Goal: Task Accomplishment & Management: Use online tool/utility

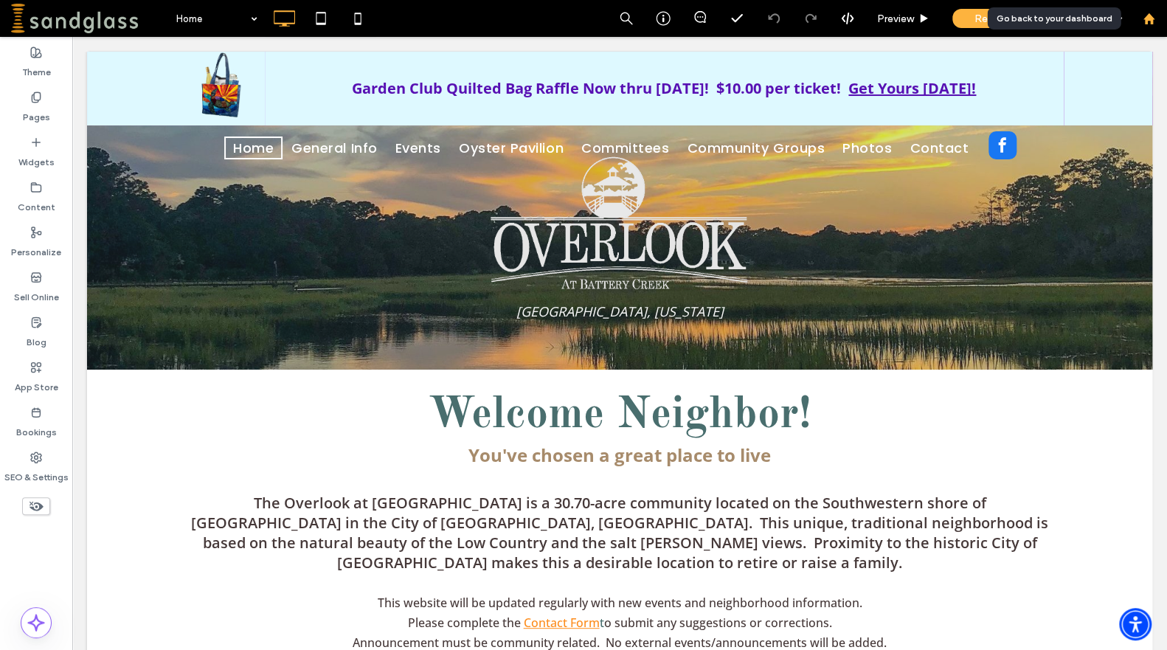
click at [1148, 13] on use at bounding box center [1148, 18] width 11 height 11
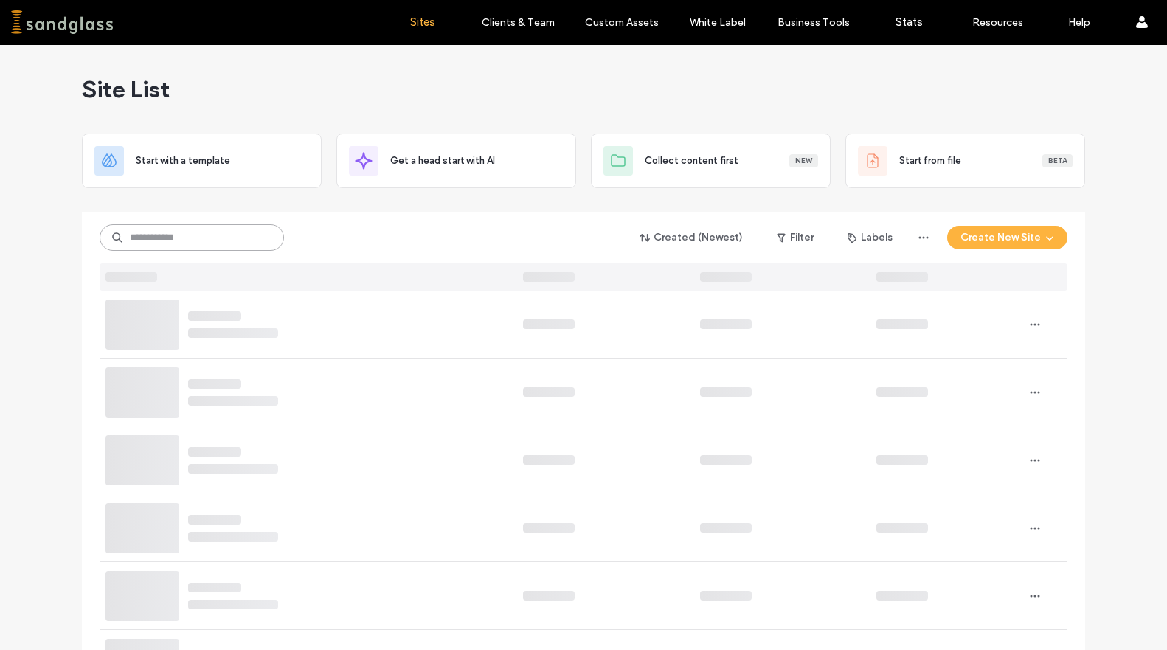
click at [215, 230] on input at bounding box center [192, 237] width 184 height 27
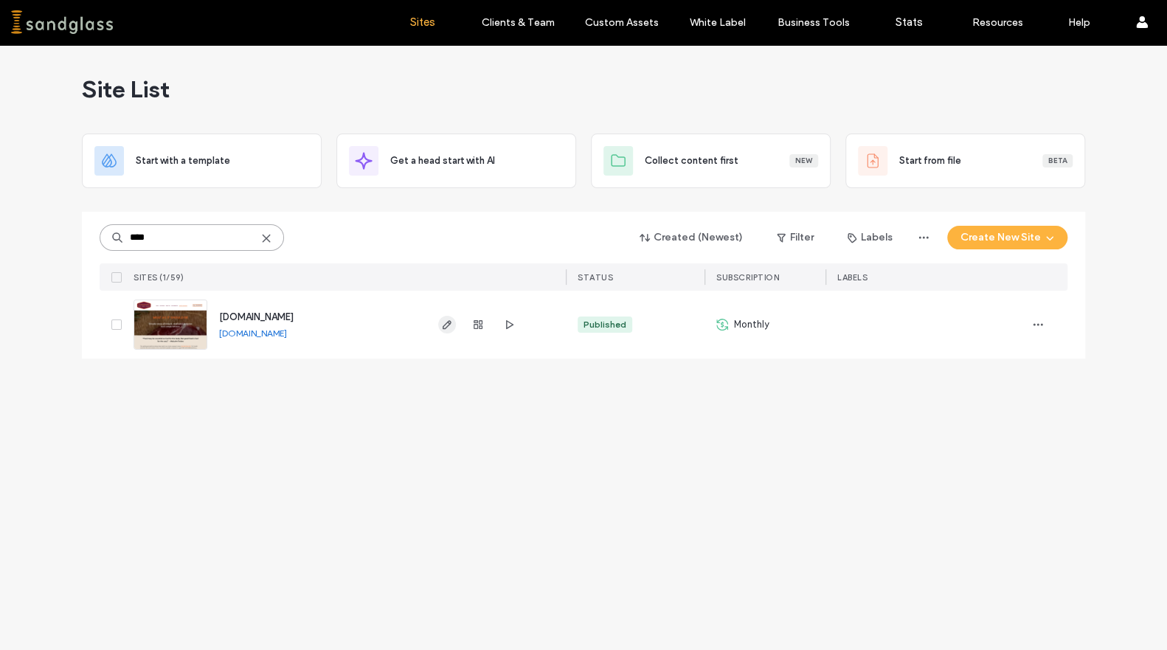
type input "****"
click at [448, 324] on use "button" at bounding box center [447, 324] width 9 height 9
click at [451, 323] on icon "button" at bounding box center [447, 325] width 12 height 12
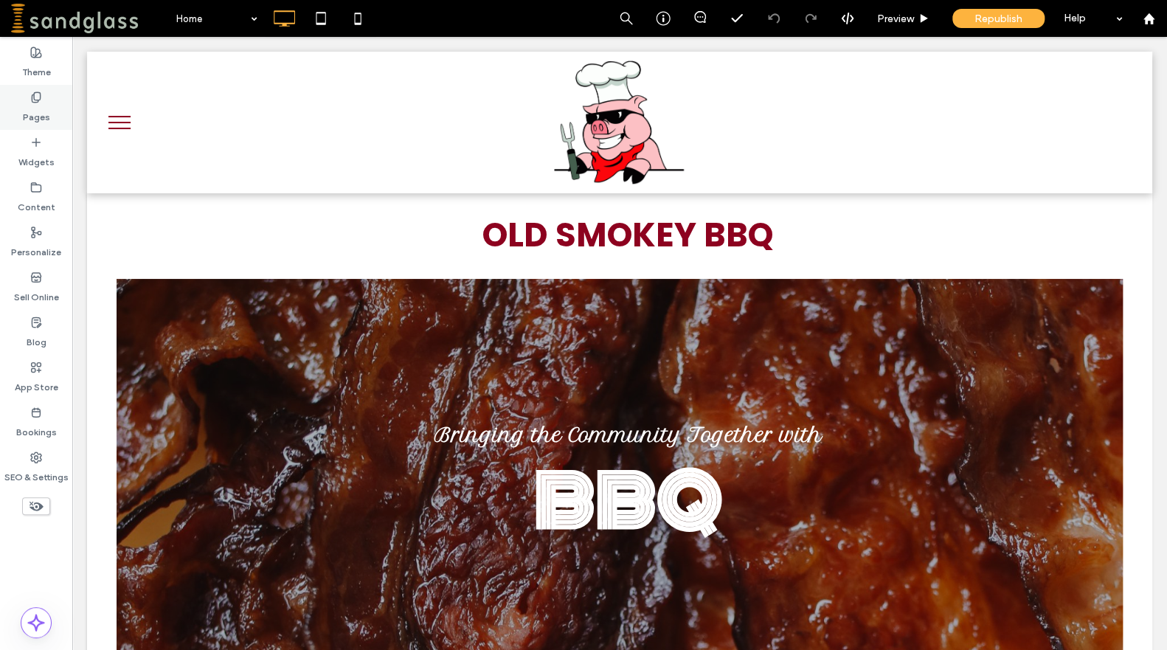
click at [46, 115] on label "Pages" at bounding box center [36, 113] width 27 height 21
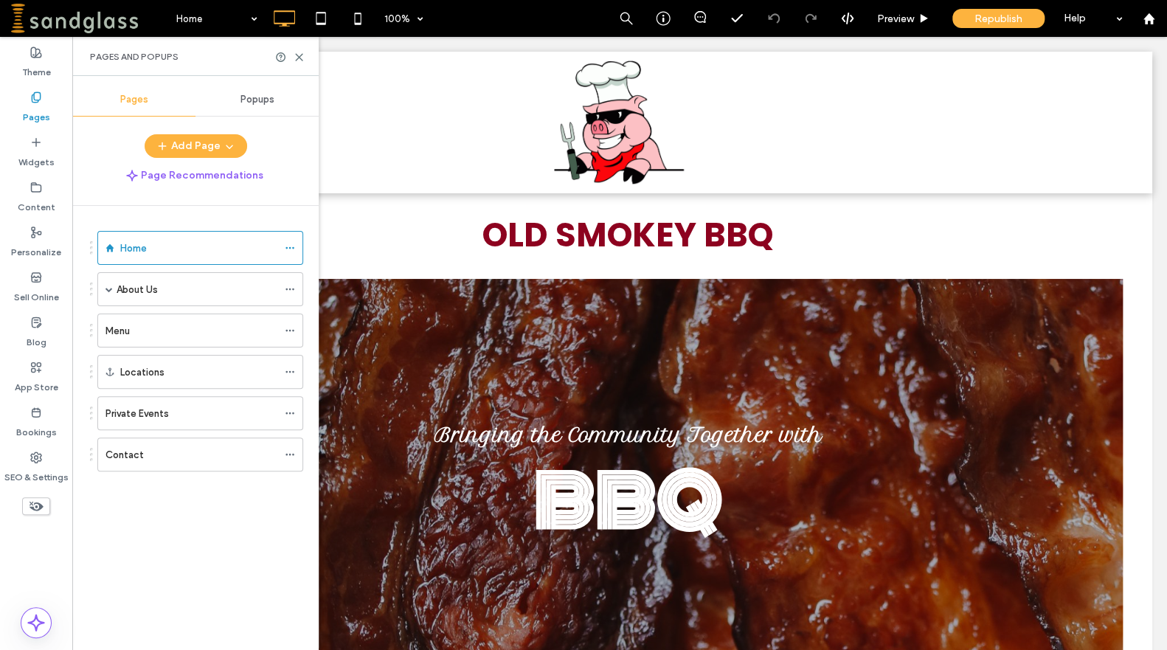
click at [266, 96] on span "Popups" at bounding box center [257, 100] width 34 height 12
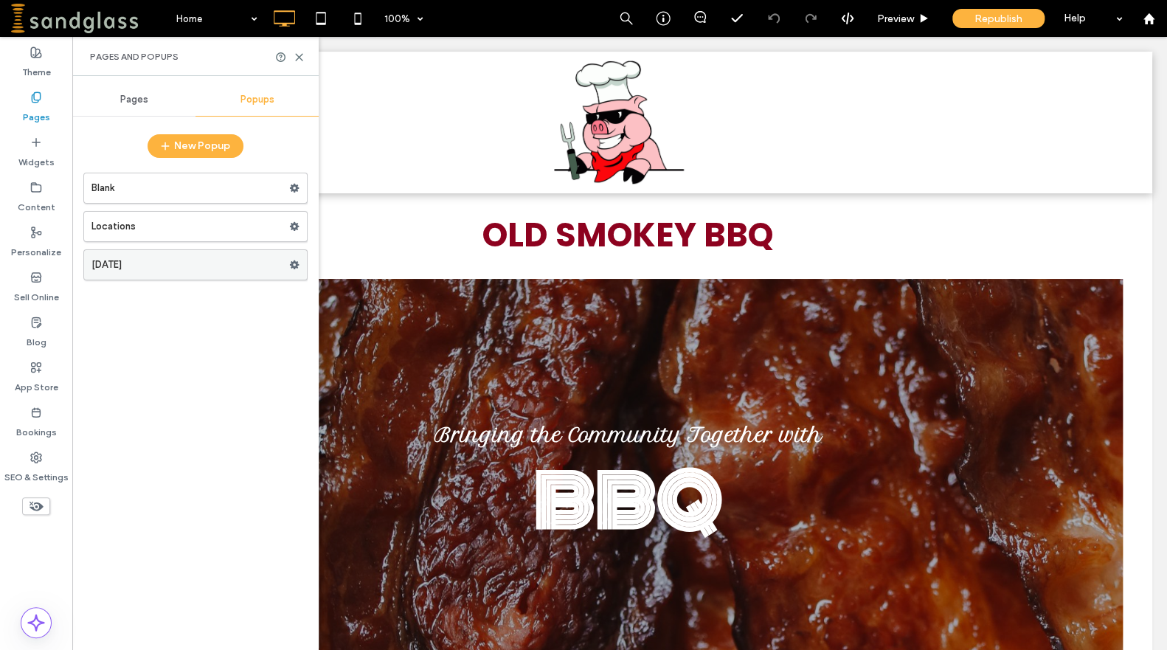
click at [172, 271] on label "Thanksgiving" at bounding box center [190, 265] width 198 height 30
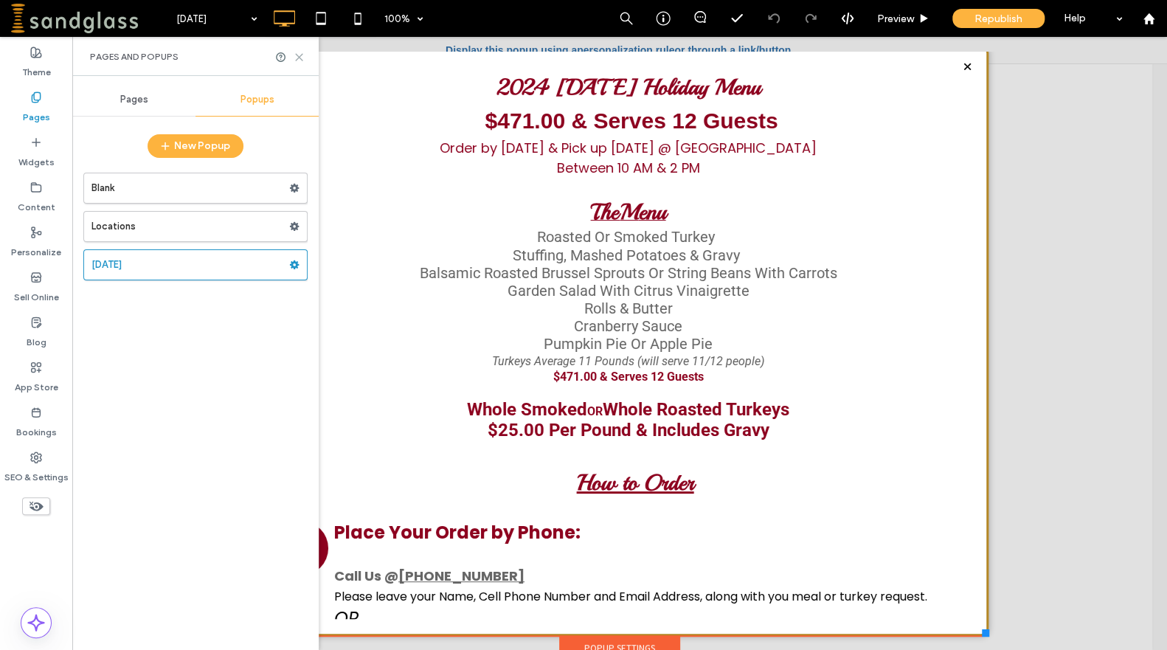
click at [299, 57] on use at bounding box center [299, 57] width 7 height 7
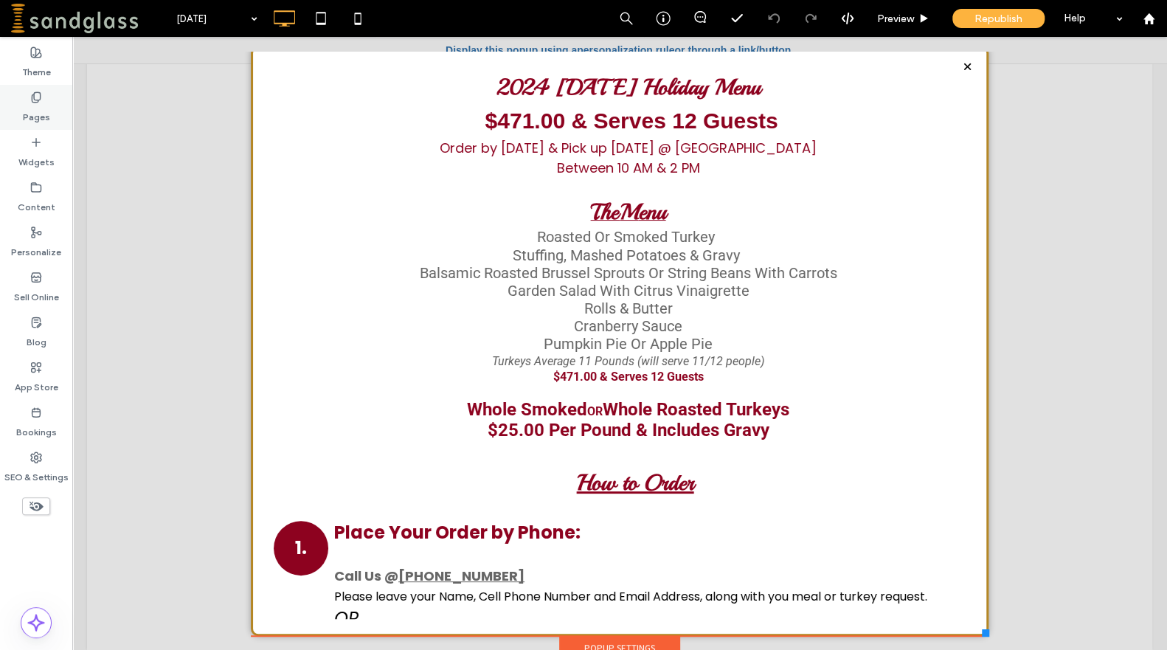
click at [52, 114] on div "Pages" at bounding box center [36, 107] width 72 height 45
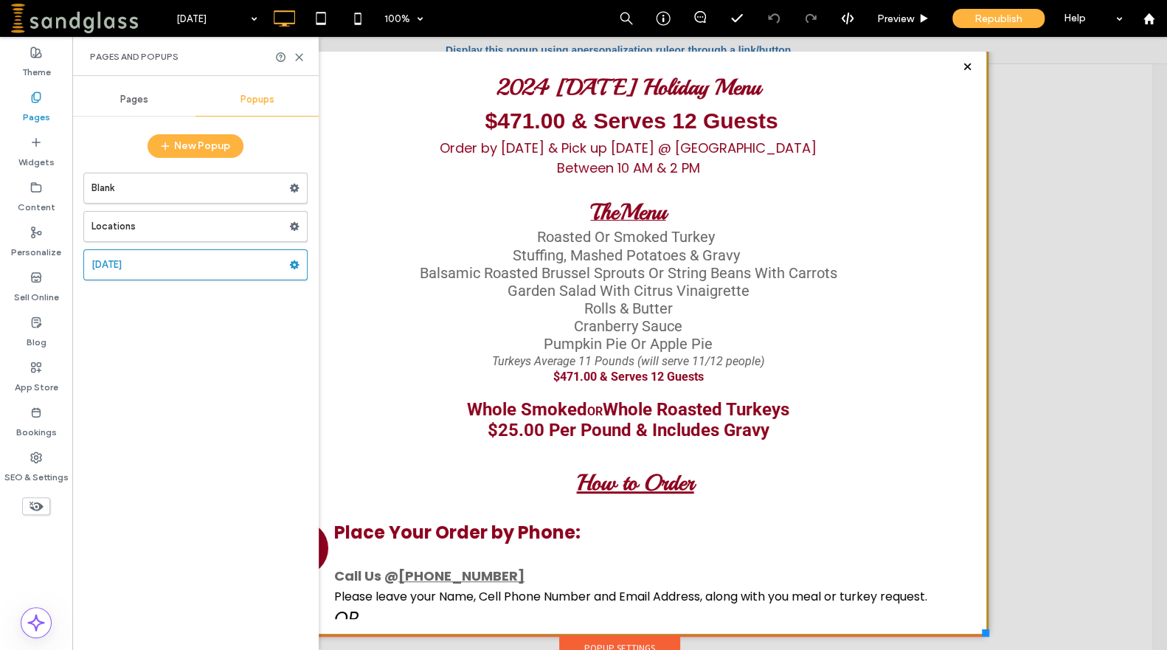
click at [299, 62] on div "Pages and Popups" at bounding box center [195, 57] width 211 height 12
drag, startPoint x: 299, startPoint y: 60, endPoint x: 226, endPoint y: 22, distance: 81.5
click at [299, 60] on icon at bounding box center [299, 57] width 11 height 11
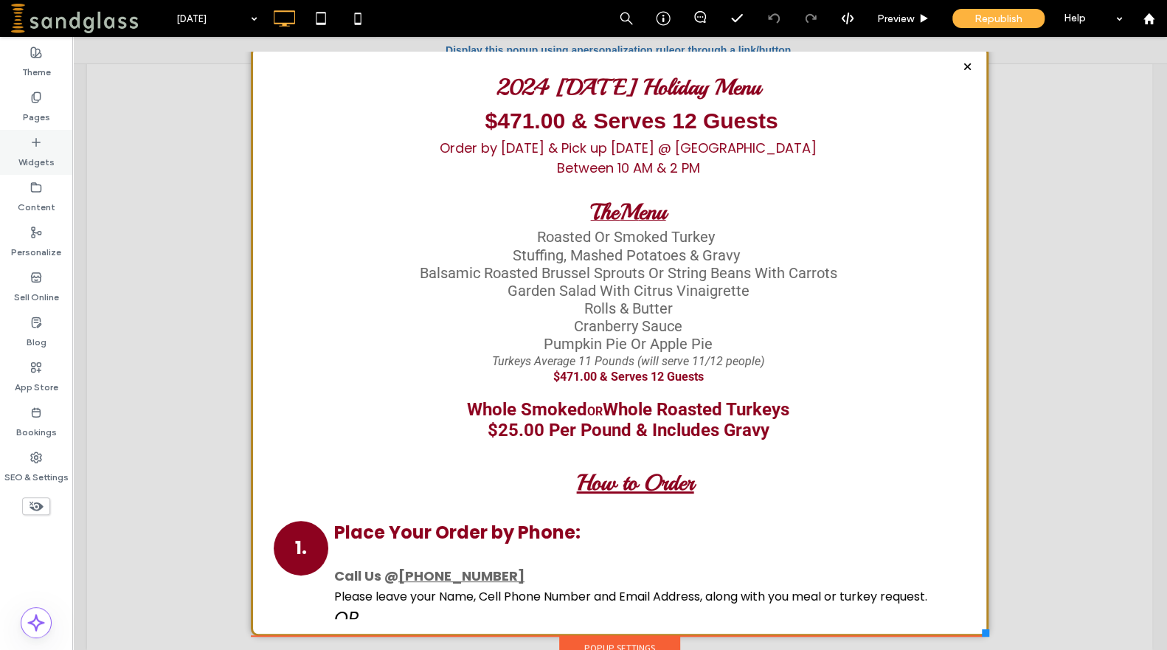
click at [36, 150] on label "Widgets" at bounding box center [36, 158] width 36 height 21
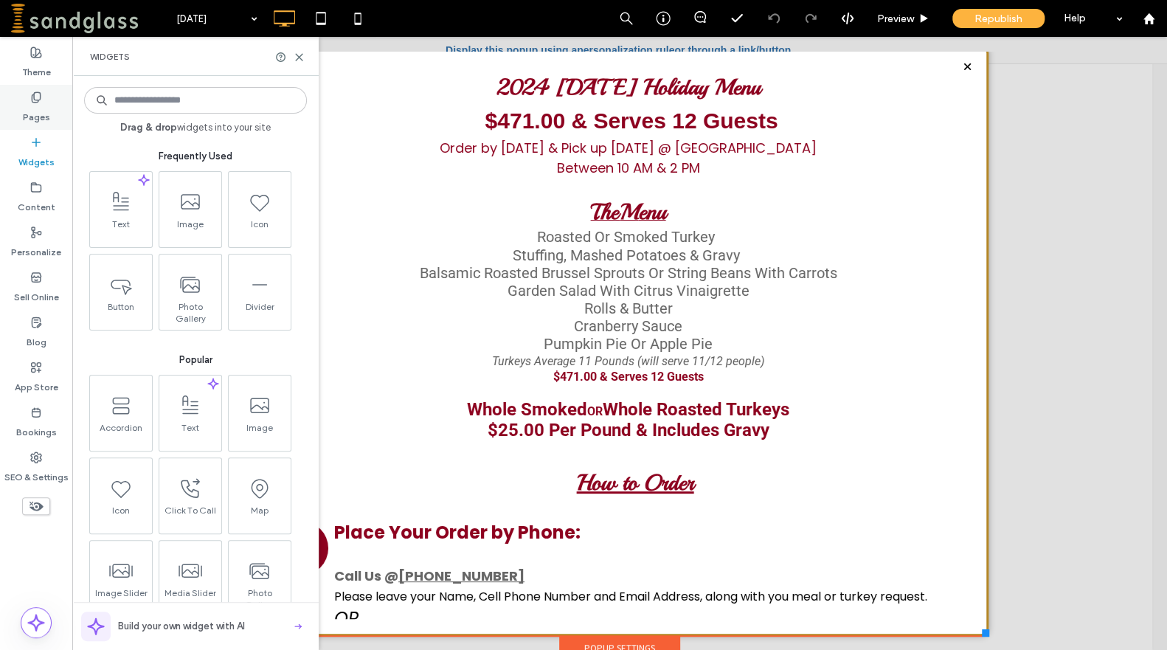
click at [34, 106] on label "Pages" at bounding box center [36, 113] width 27 height 21
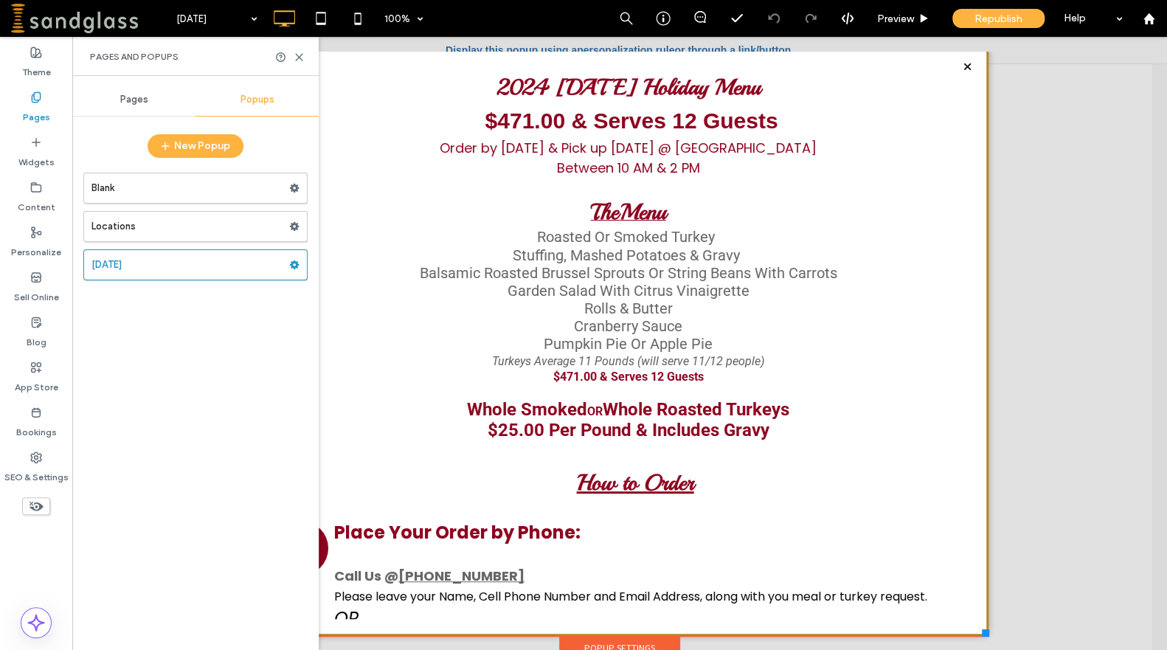
click at [1093, 417] on div at bounding box center [619, 343] width 1095 height 613
click at [300, 58] on use at bounding box center [299, 57] width 7 height 7
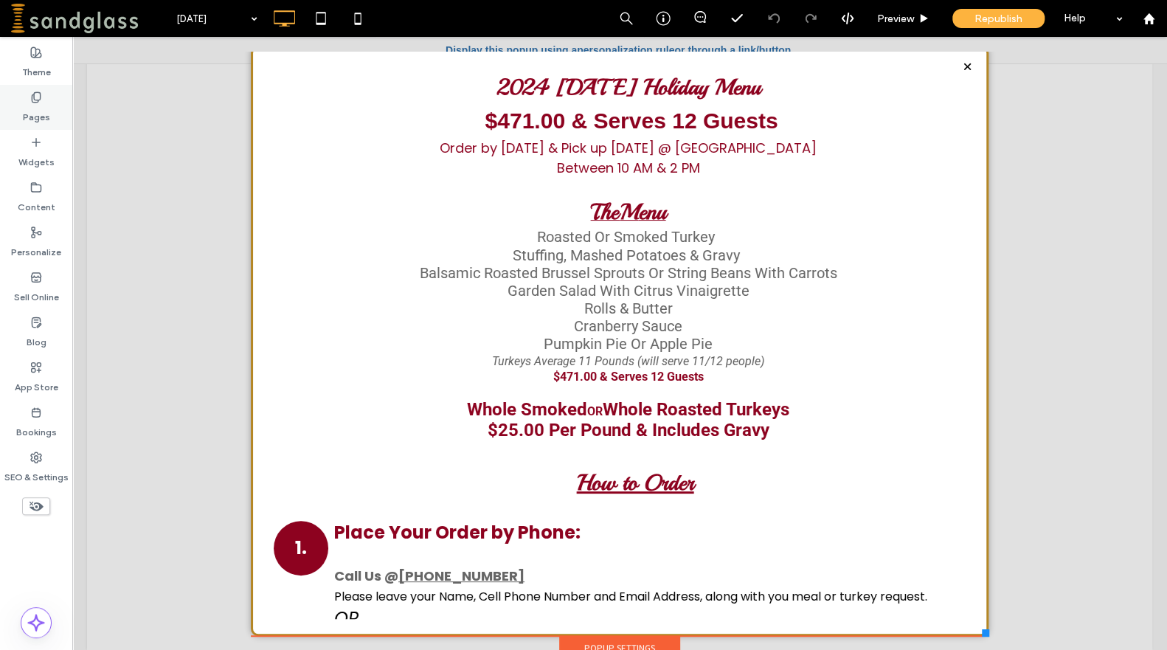
click at [28, 93] on div "Pages" at bounding box center [36, 107] width 72 height 45
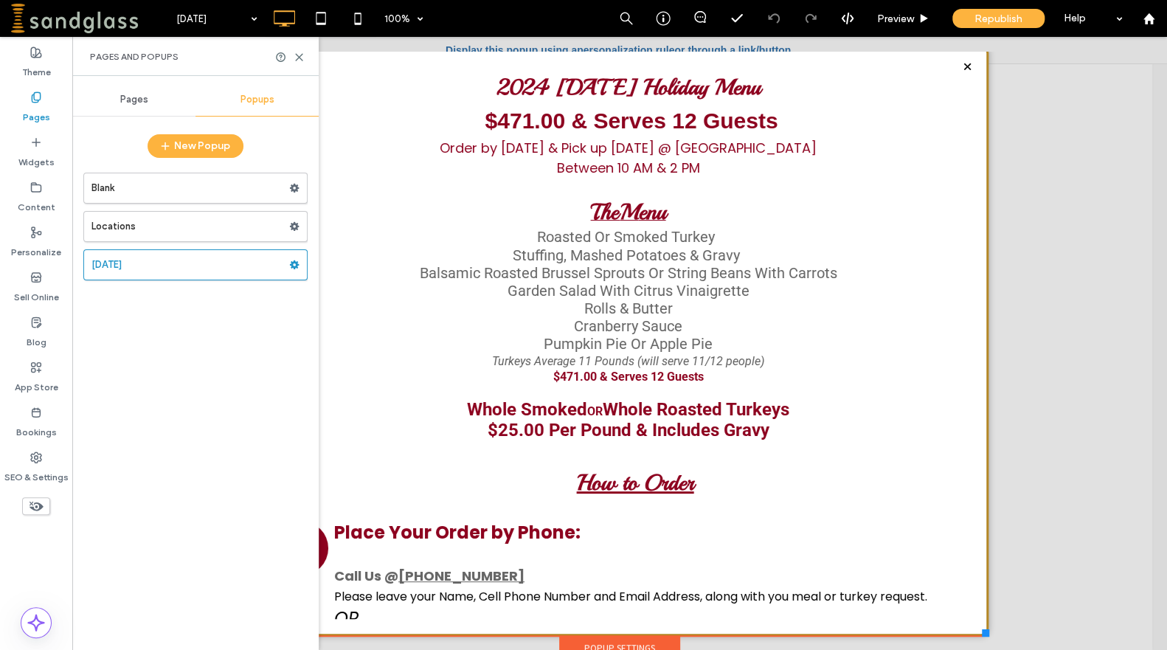
click at [119, 109] on div "Pages" at bounding box center [133, 99] width 123 height 32
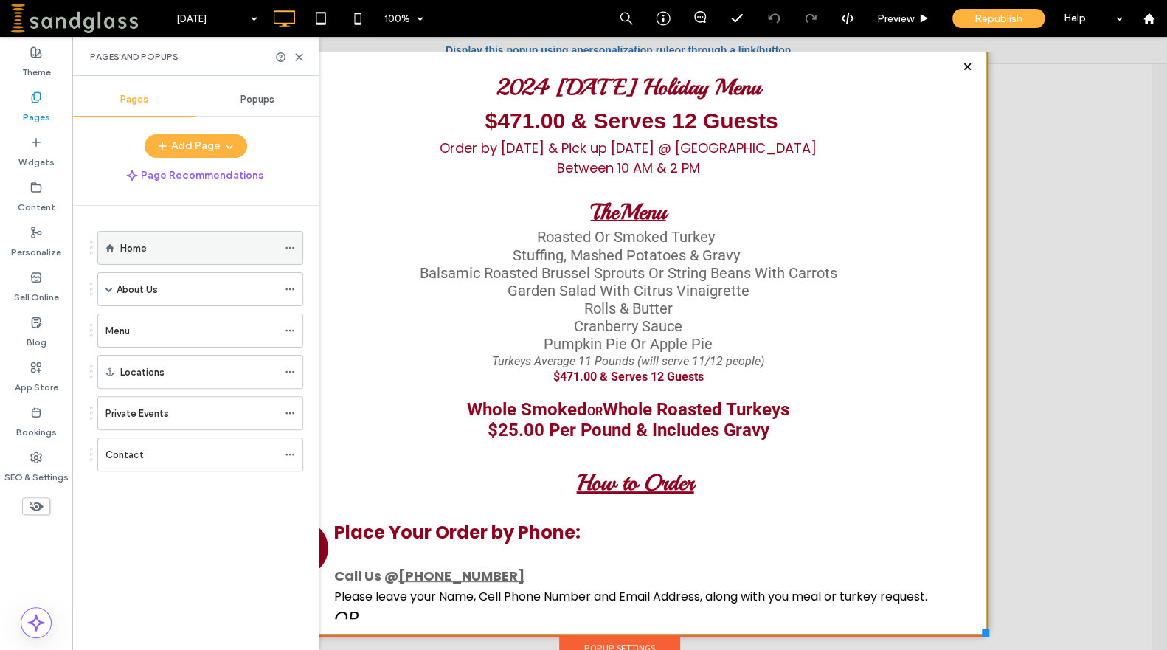
click at [150, 243] on div "Home" at bounding box center [198, 247] width 157 height 15
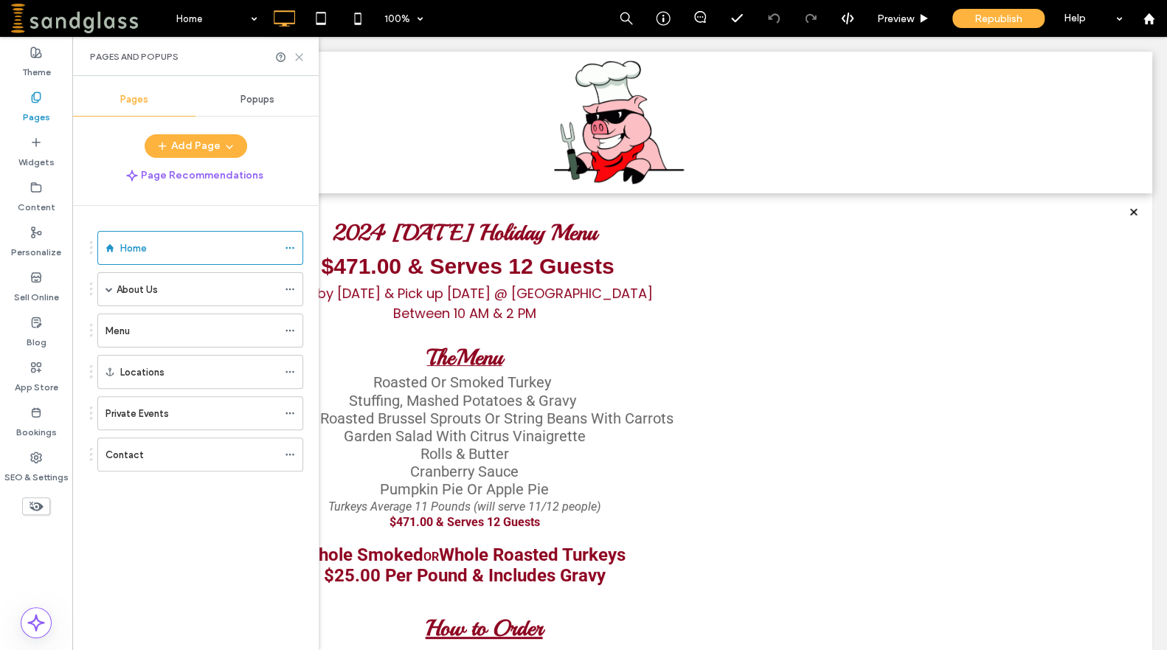
click at [297, 59] on icon at bounding box center [299, 57] width 11 height 11
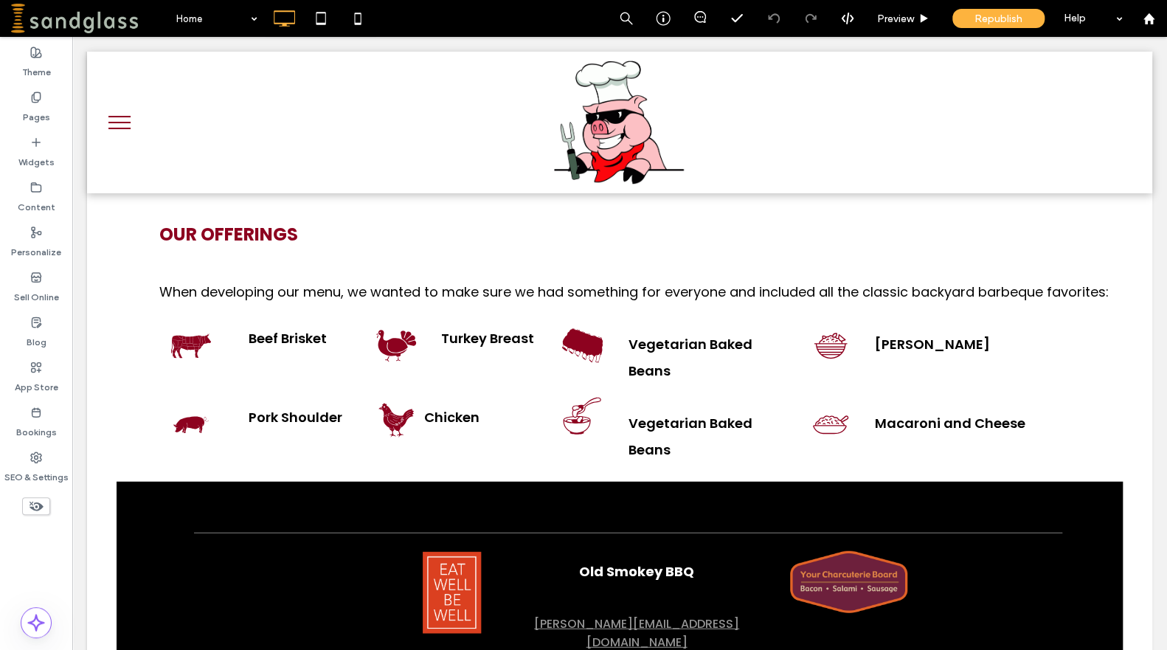
scroll to position [1797, 0]
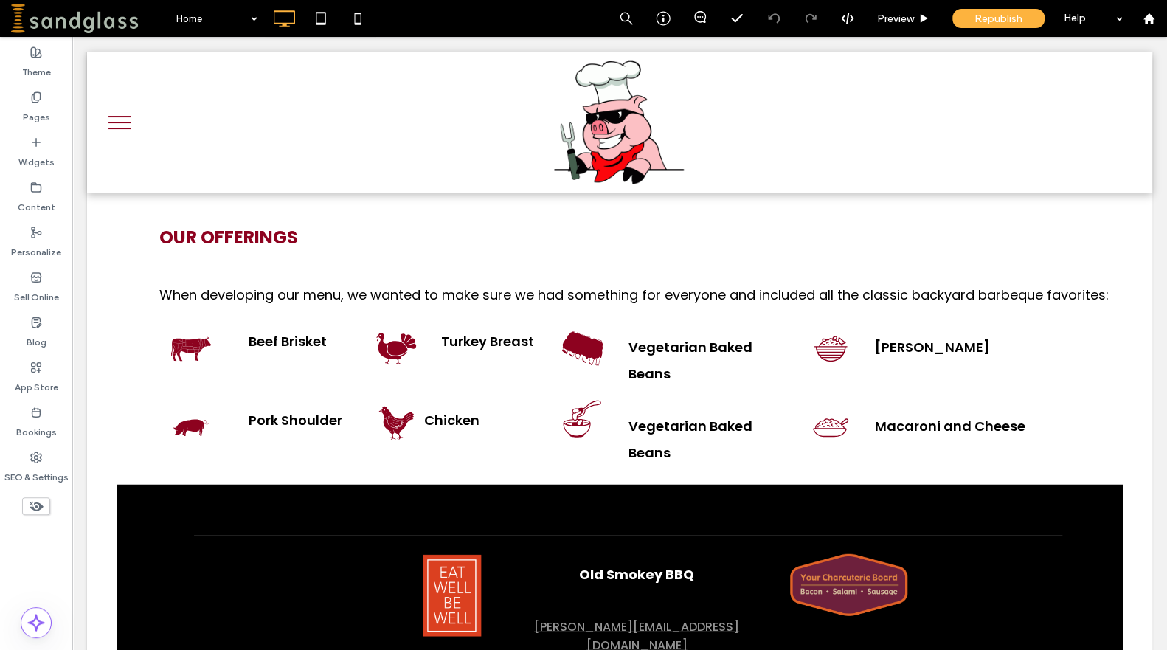
click at [39, 507] on use at bounding box center [37, 507] width 14 height 10
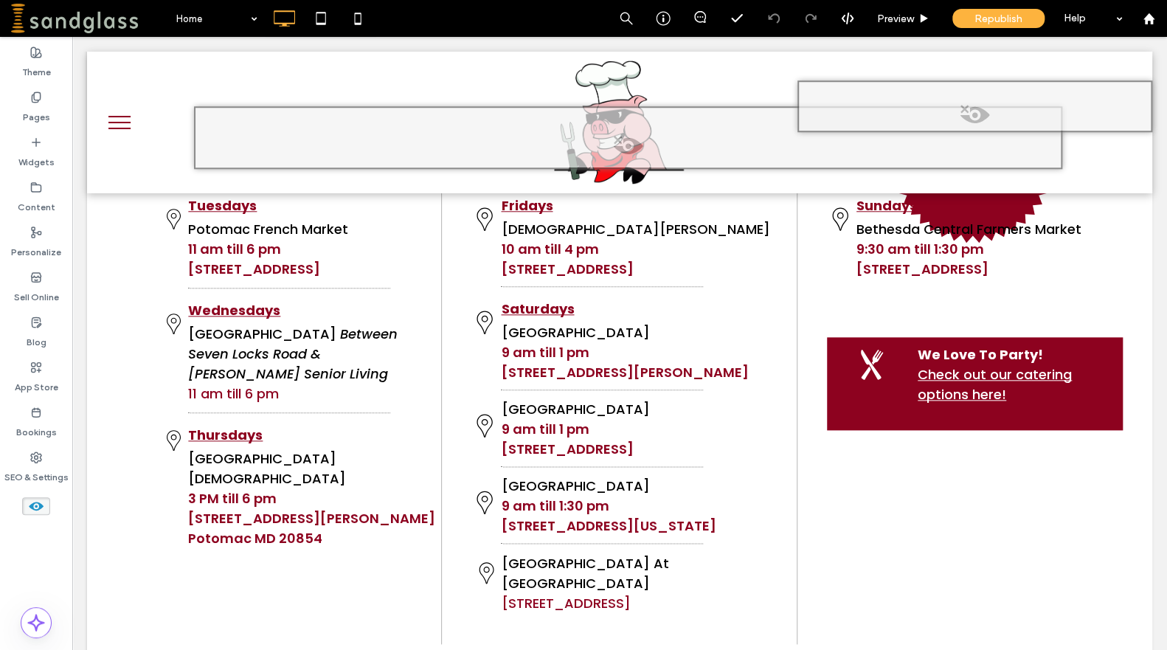
scroll to position [745, 0]
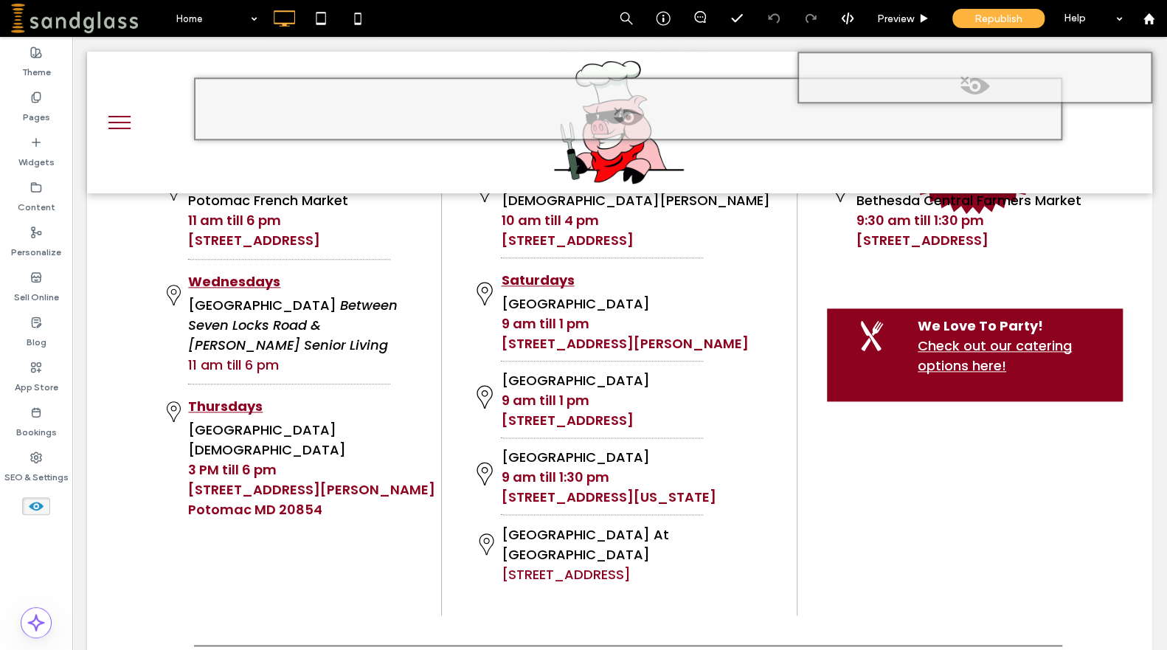
click at [41, 507] on use at bounding box center [36, 506] width 15 height 9
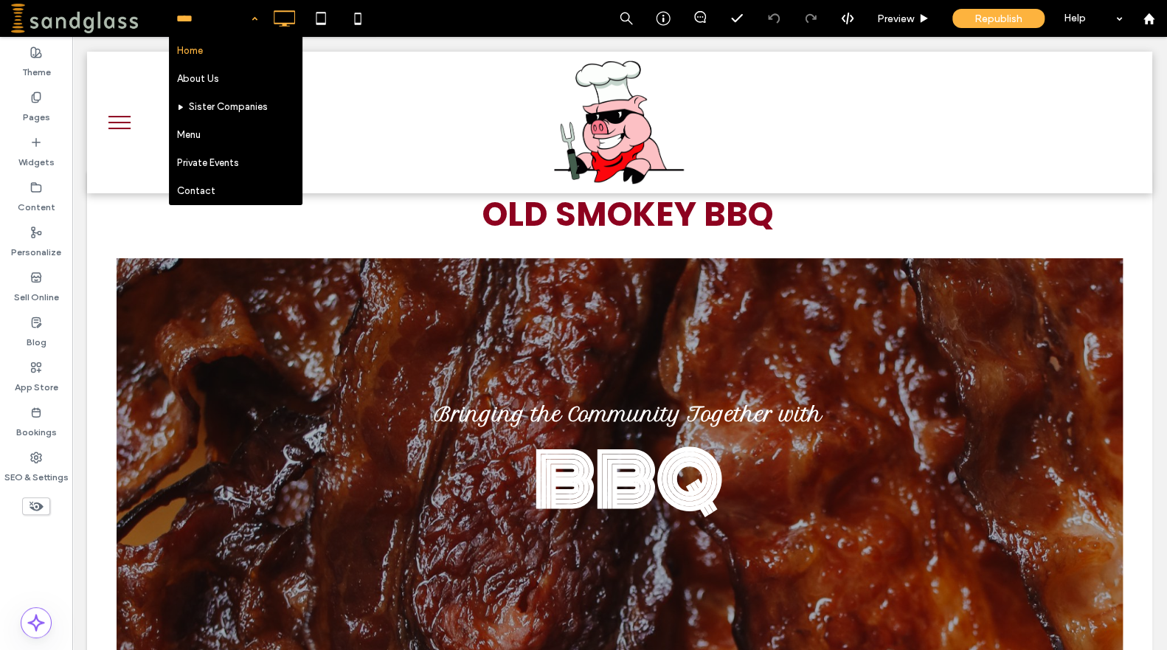
scroll to position [0, 0]
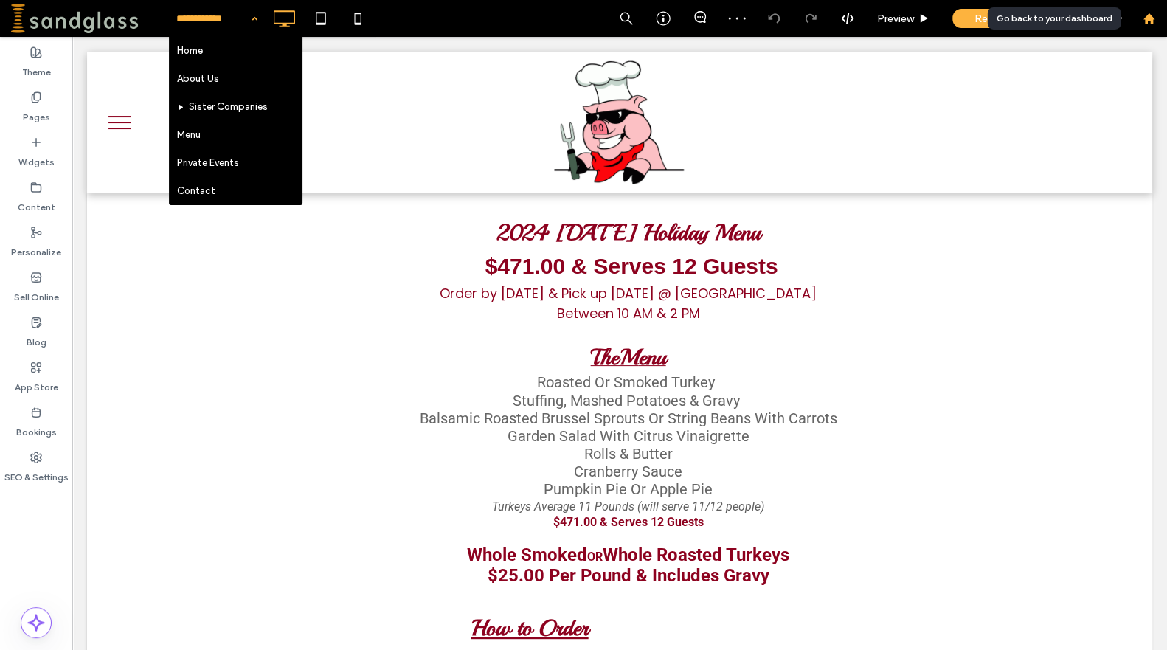
click at [1147, 22] on icon at bounding box center [1149, 19] width 13 height 13
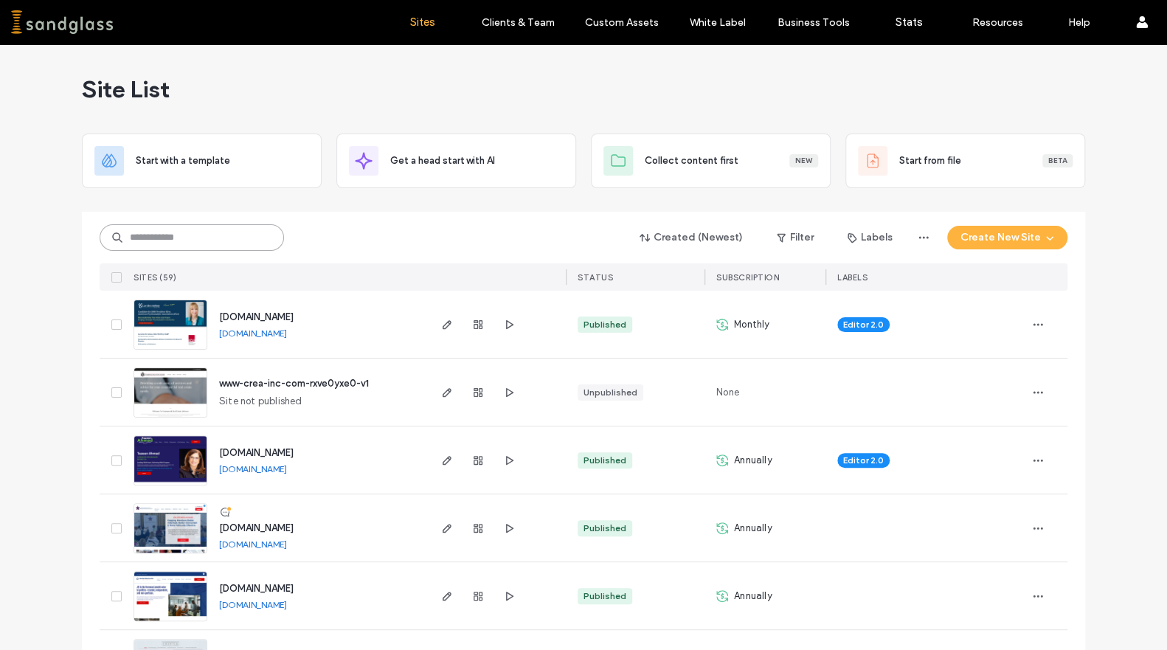
click at [229, 242] on input at bounding box center [192, 237] width 184 height 27
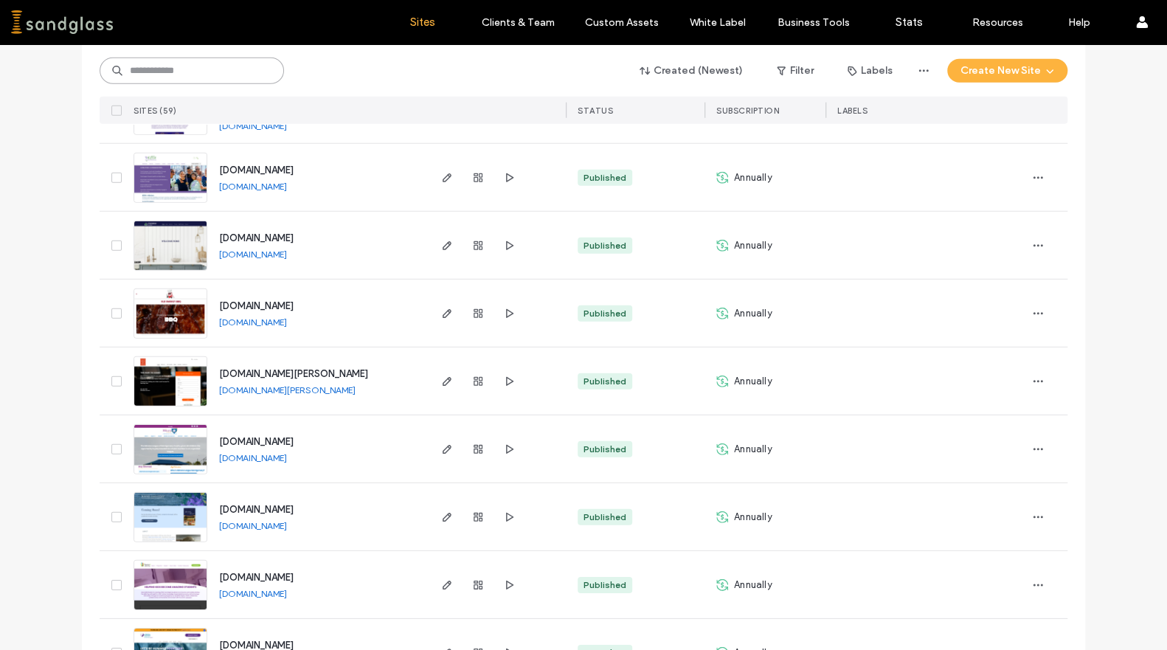
scroll to position [2192, 0]
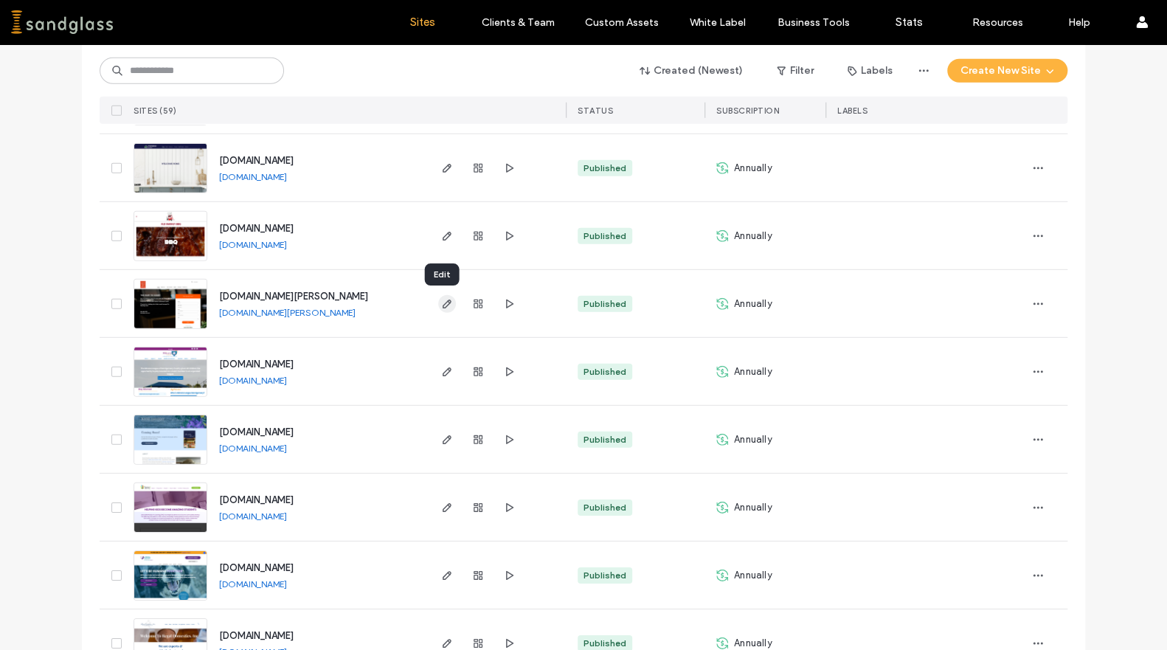
click at [443, 302] on use "button" at bounding box center [447, 303] width 9 height 9
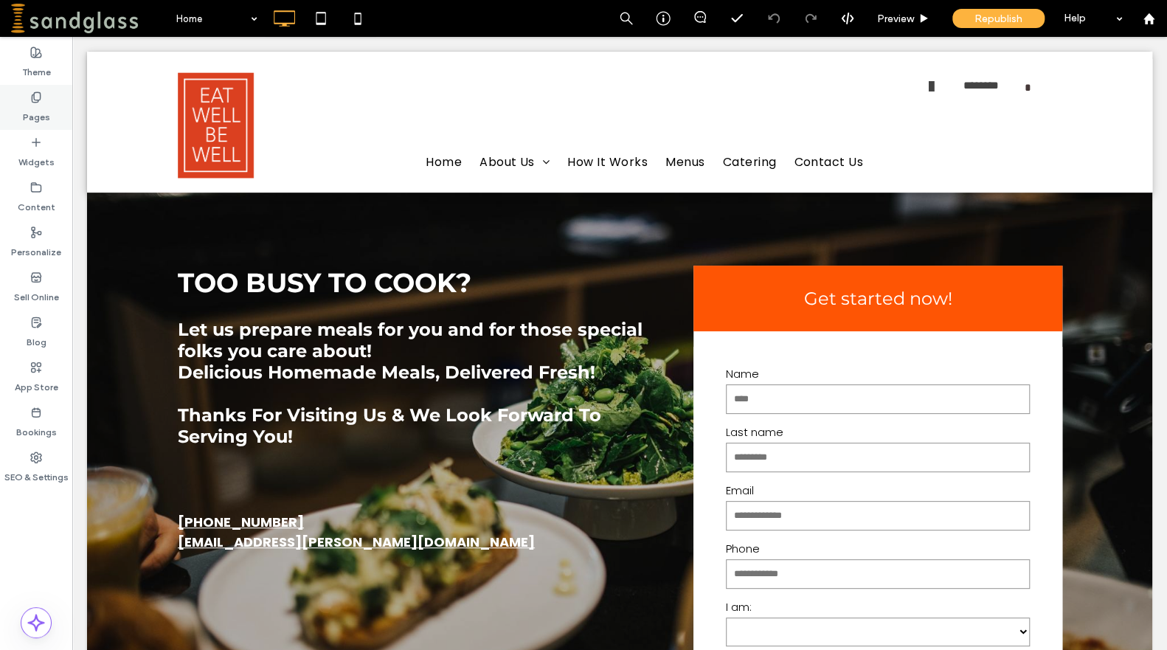
click at [41, 101] on icon at bounding box center [36, 97] width 12 height 12
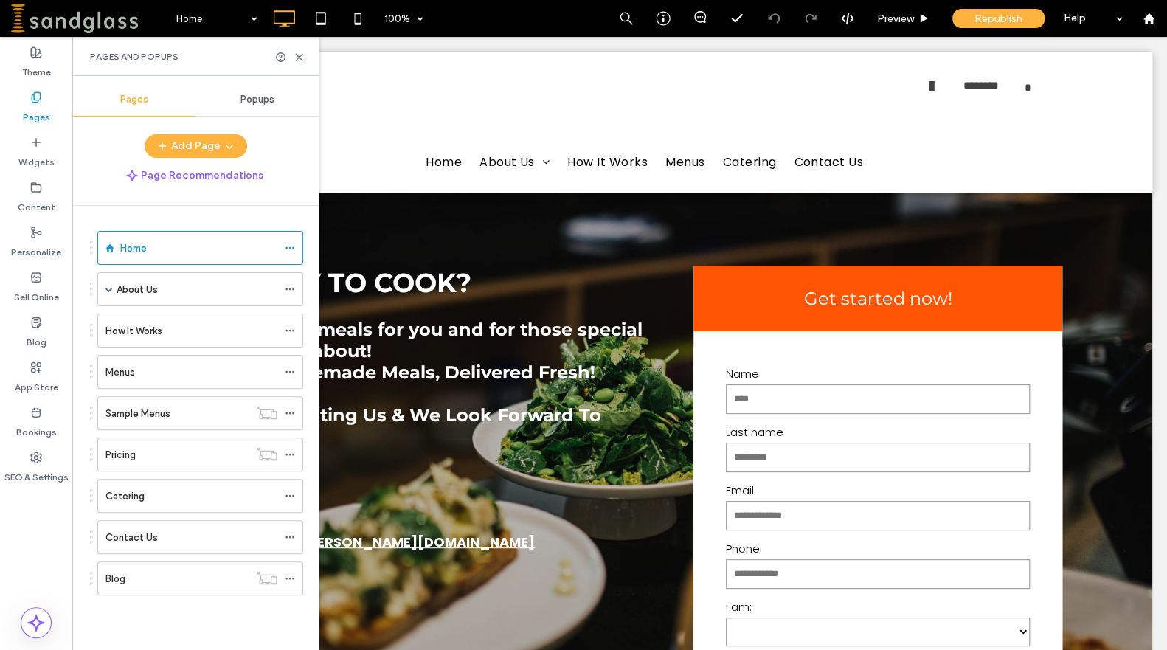
click at [267, 97] on span "Popups" at bounding box center [257, 100] width 34 height 12
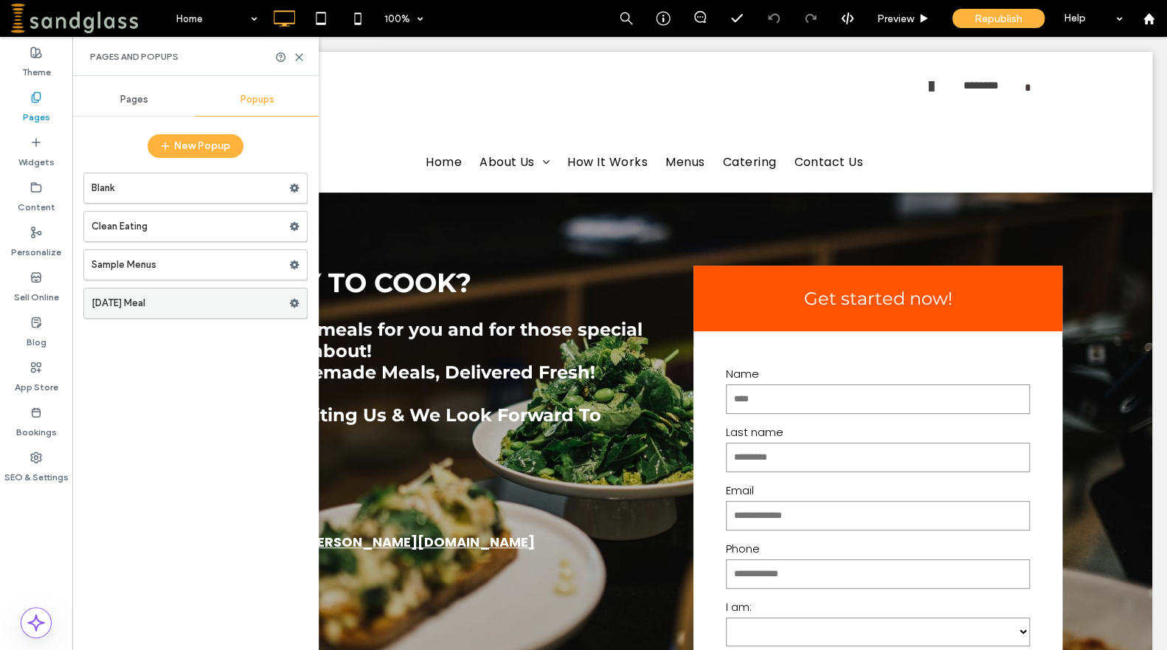
click at [190, 304] on label "[DATE] Meal" at bounding box center [190, 303] width 198 height 30
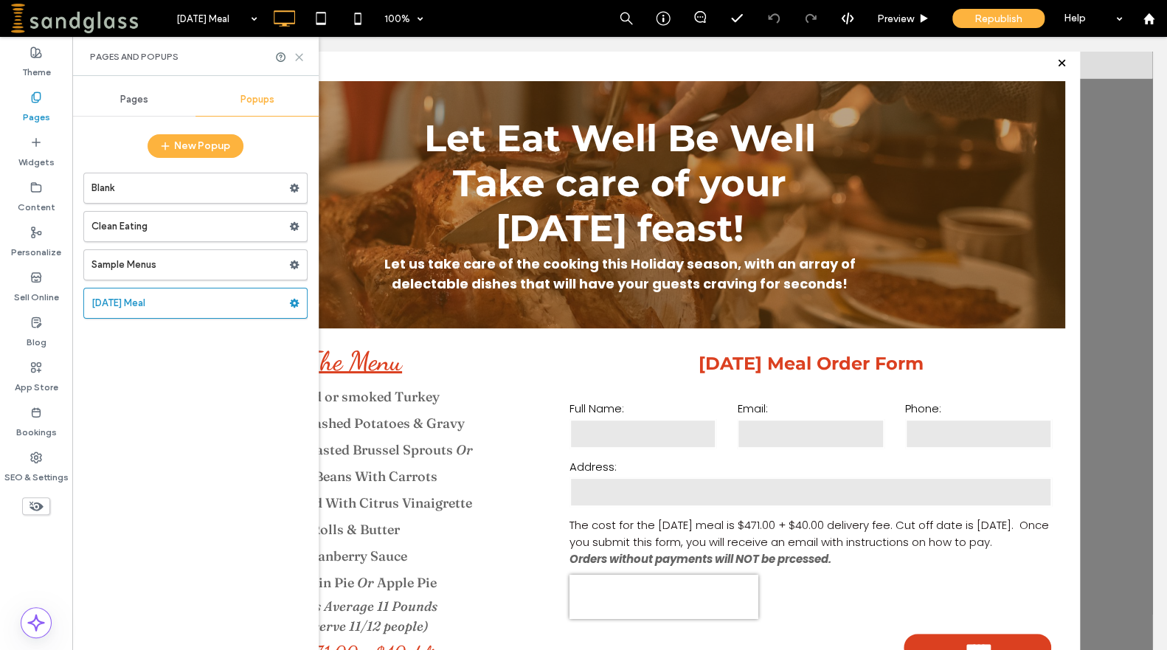
click at [298, 56] on use at bounding box center [299, 57] width 7 height 7
